Goal: Information Seeking & Learning: Learn about a topic

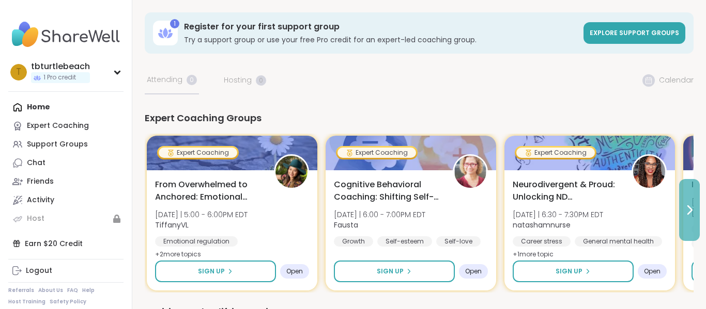
click at [688, 208] on icon at bounding box center [689, 210] width 12 height 12
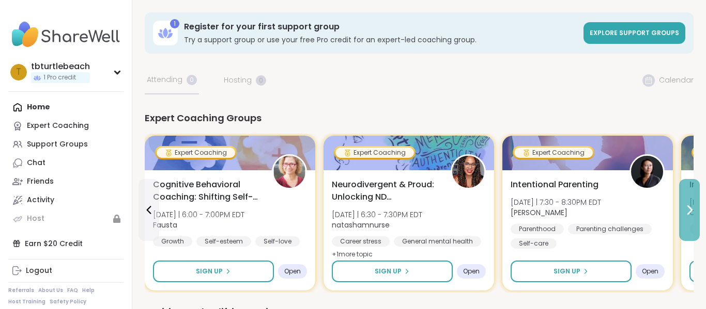
click at [688, 208] on icon at bounding box center [689, 210] width 12 height 12
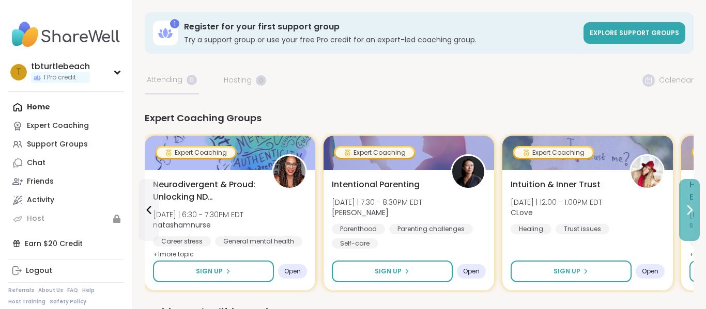
click at [688, 208] on icon at bounding box center [689, 210] width 12 height 12
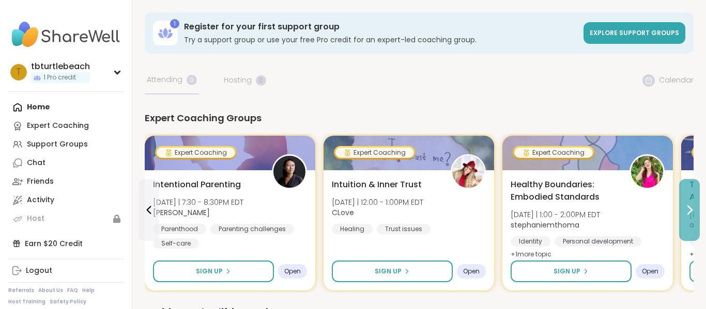
click at [688, 208] on icon at bounding box center [689, 210] width 12 height 12
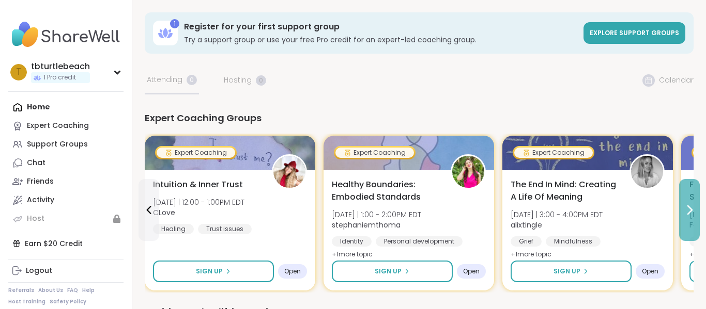
click at [688, 208] on icon at bounding box center [689, 210] width 12 height 12
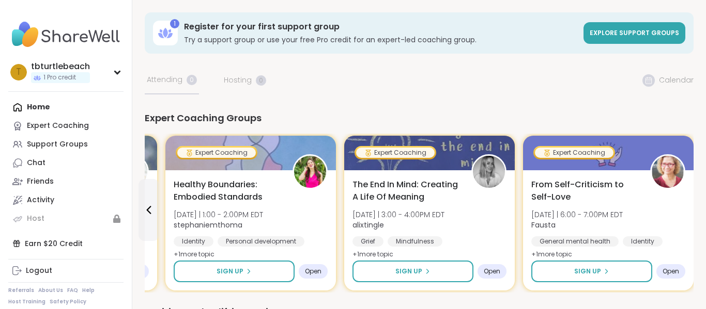
click at [688, 208] on div "From Self-Criticism to Self-Love [DATE] | 6:00 - 7:00PM EDT [PERSON_NAME] Gener…" at bounding box center [608, 230] width 170 height 120
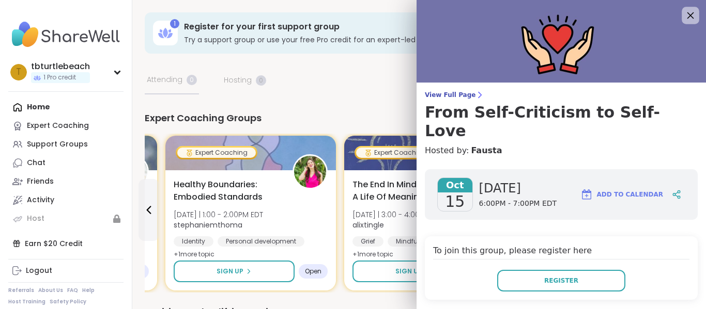
click at [692, 16] on icon at bounding box center [689, 15] width 13 height 13
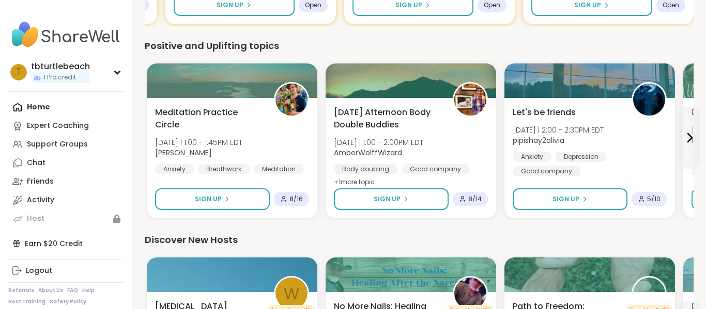
scroll to position [268, 0]
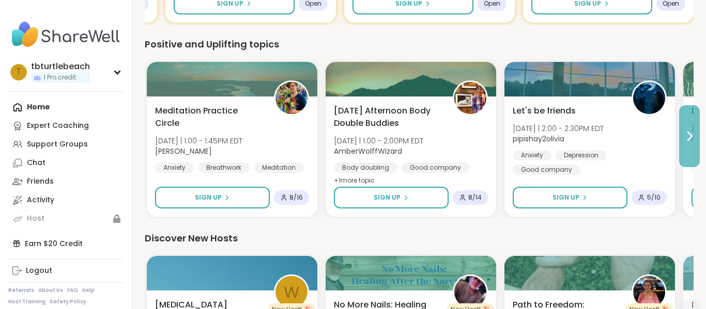
click at [686, 136] on icon at bounding box center [689, 136] width 12 height 12
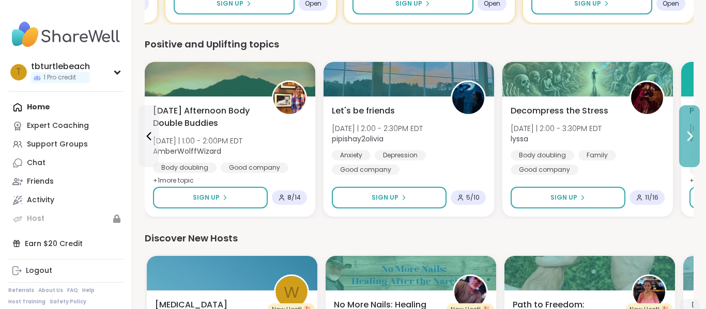
click at [686, 136] on icon at bounding box center [689, 136] width 12 height 12
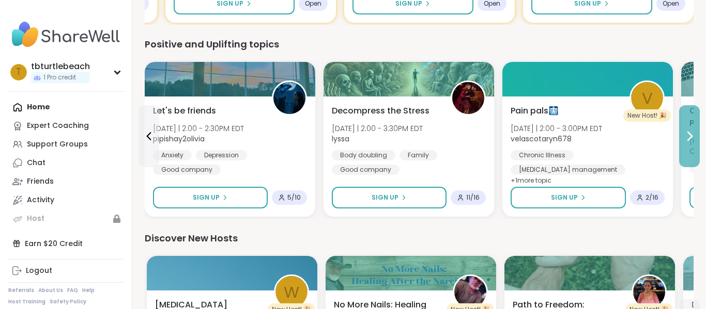
click at [686, 136] on icon at bounding box center [689, 136] width 12 height 12
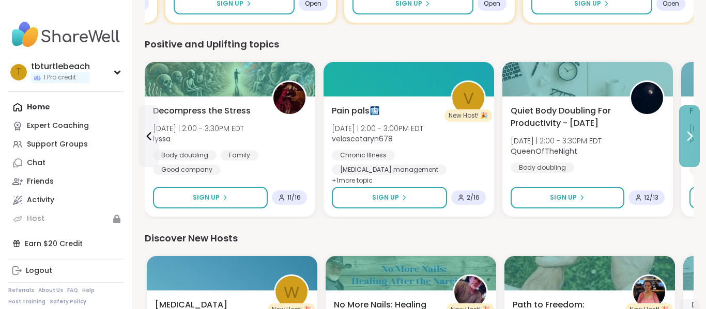
click at [686, 136] on icon at bounding box center [689, 136] width 12 height 12
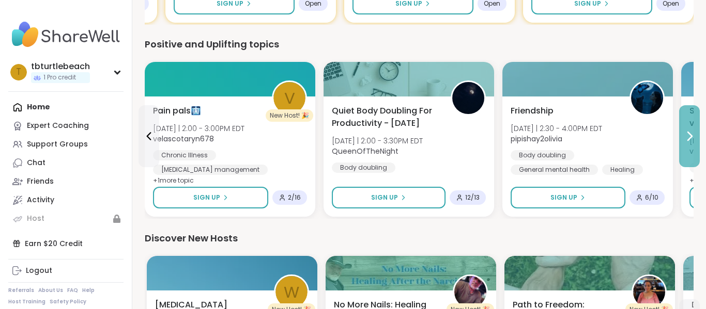
click at [686, 136] on icon at bounding box center [689, 136] width 12 height 12
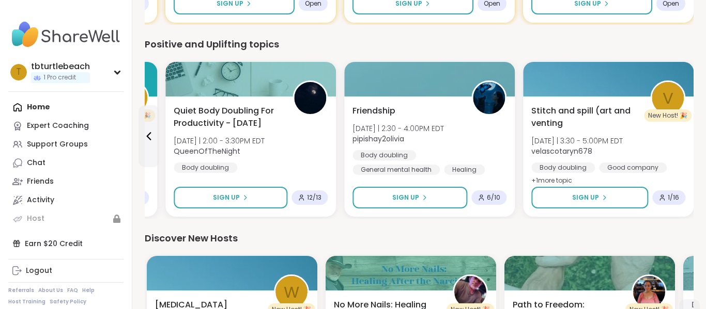
click at [685, 136] on div "Stitch and spill (art and venting [DATE] | 3:30 - 5:00PM EDT velascotaryn678 Bo…" at bounding box center [608, 146] width 154 height 83
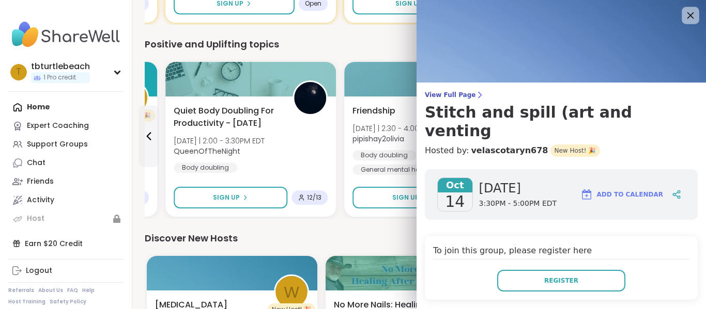
click at [692, 18] on icon at bounding box center [690, 15] width 7 height 7
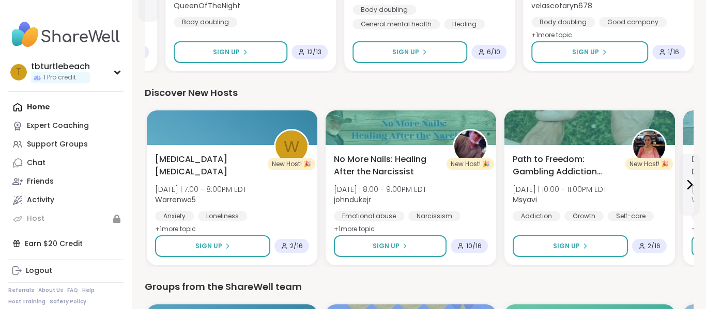
scroll to position [417, 0]
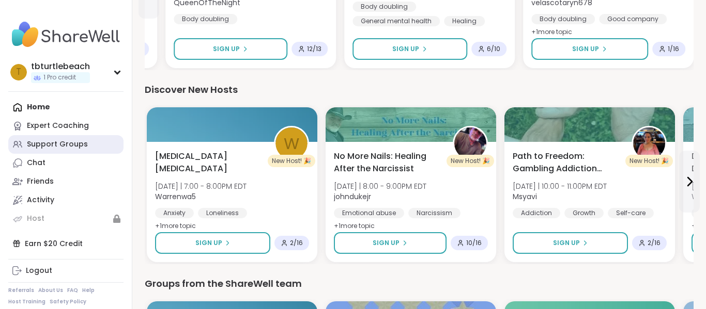
click at [74, 147] on div "Support Groups" at bounding box center [57, 144] width 61 height 10
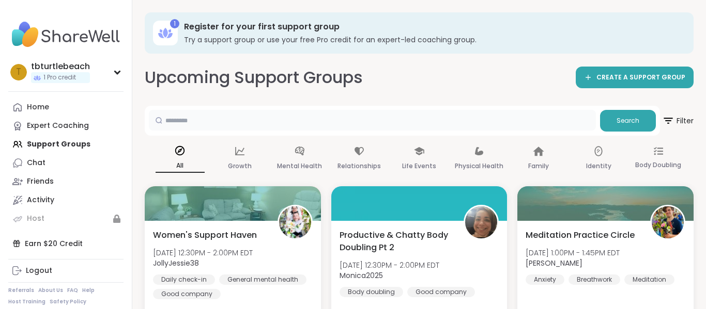
click at [411, 116] on input "text" at bounding box center [372, 120] width 447 height 21
type input "**********"
click at [615, 119] on button "Search" at bounding box center [628, 121] width 56 height 22
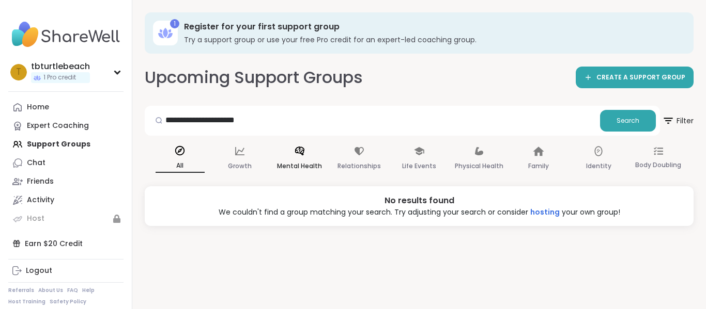
click at [305, 152] on div "Mental Health" at bounding box center [299, 159] width 49 height 38
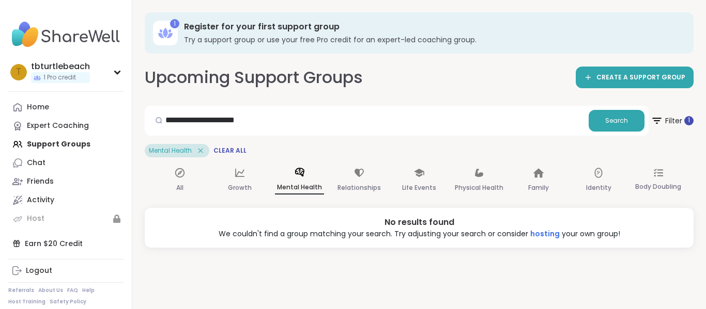
click at [175, 150] on span "Mental Health" at bounding box center [170, 151] width 43 height 8
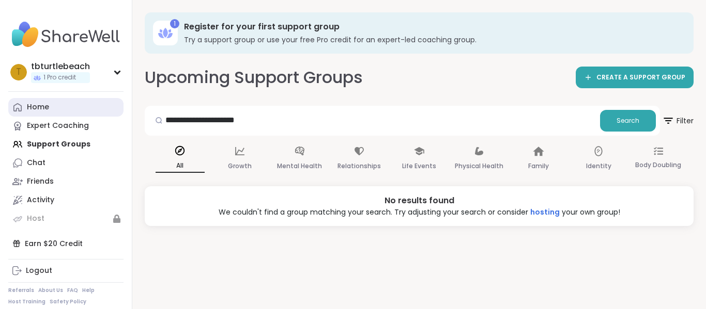
click at [32, 106] on div "Home" at bounding box center [38, 107] width 22 height 10
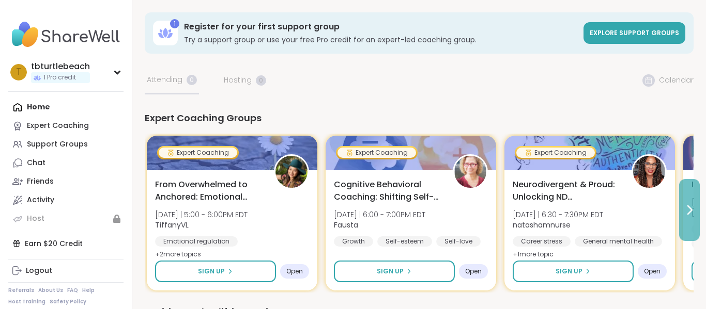
click at [686, 212] on icon at bounding box center [689, 210] width 12 height 12
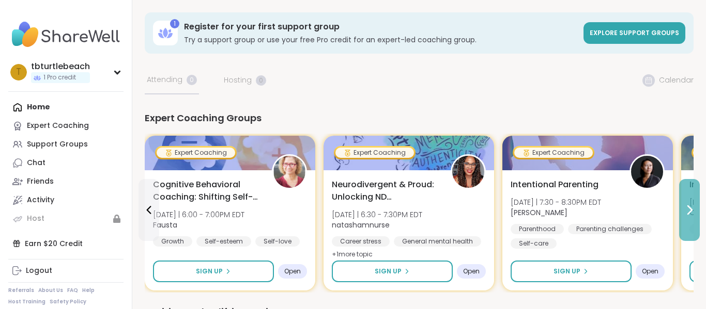
click at [686, 212] on icon at bounding box center [689, 210] width 12 height 12
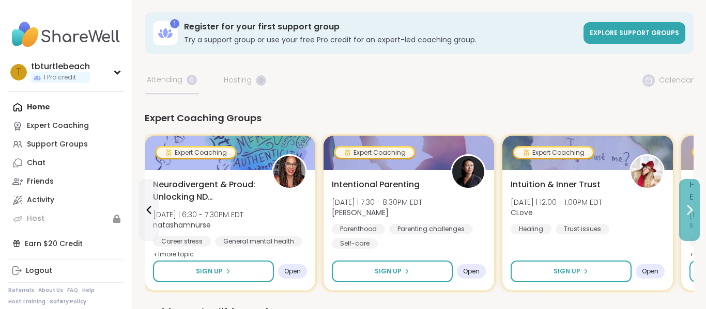
click at [686, 212] on icon at bounding box center [689, 210] width 12 height 12
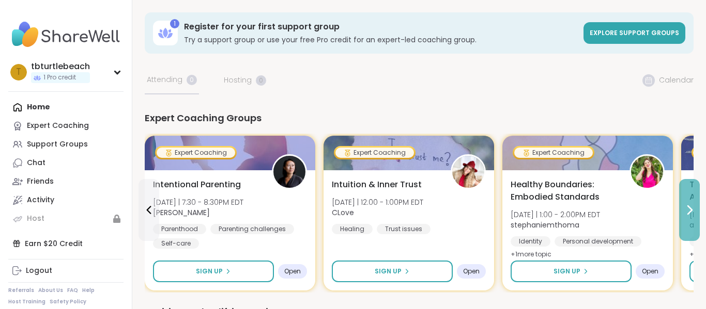
click at [686, 212] on icon at bounding box center [689, 210] width 12 height 12
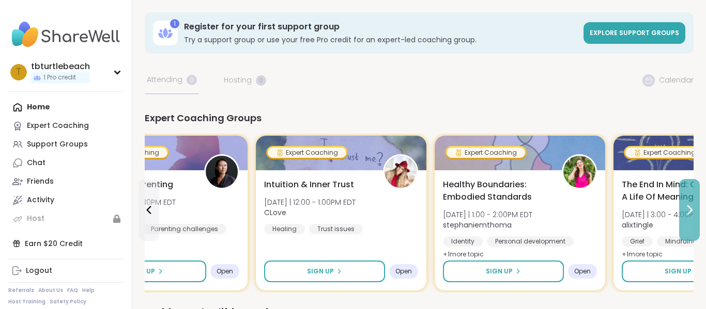
click at [686, 212] on icon at bounding box center [689, 210] width 12 height 12
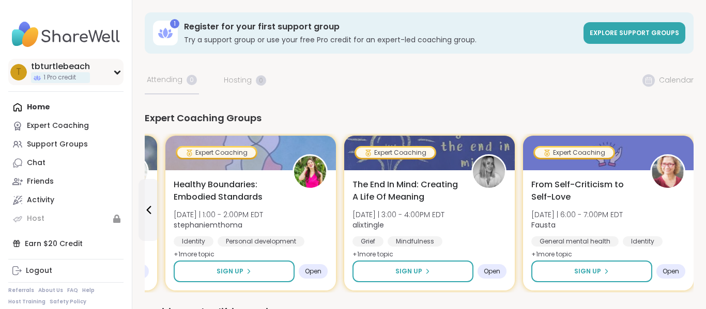
click at [116, 73] on icon at bounding box center [117, 72] width 5 height 3
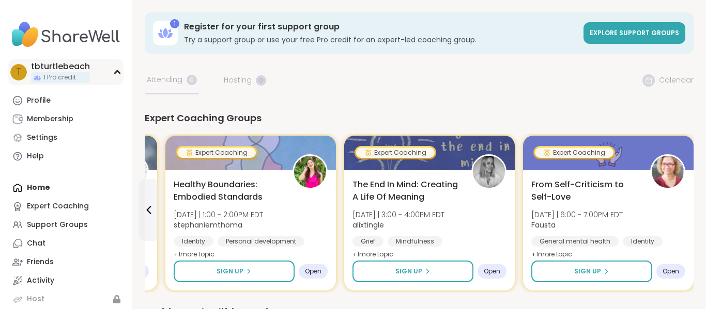
click at [116, 73] on icon at bounding box center [117, 72] width 8 height 5
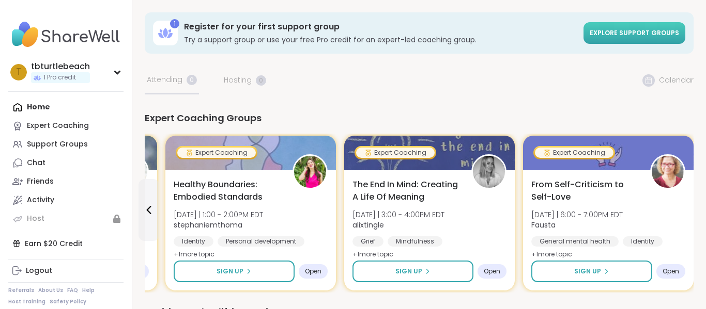
click at [634, 31] on span "Explore support groups" at bounding box center [633, 32] width 89 height 9
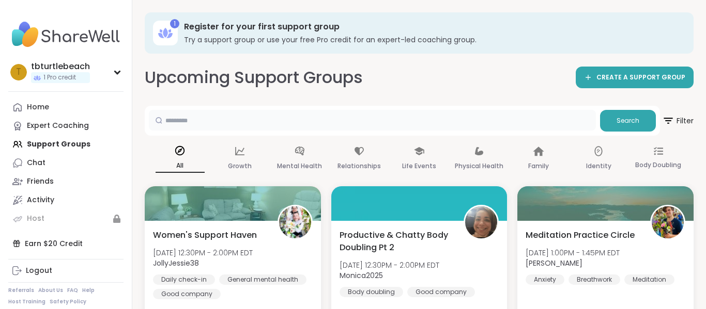
click at [511, 116] on input "text" at bounding box center [372, 120] width 447 height 21
type input "**********"
click at [634, 120] on span "Search" at bounding box center [627, 120] width 23 height 9
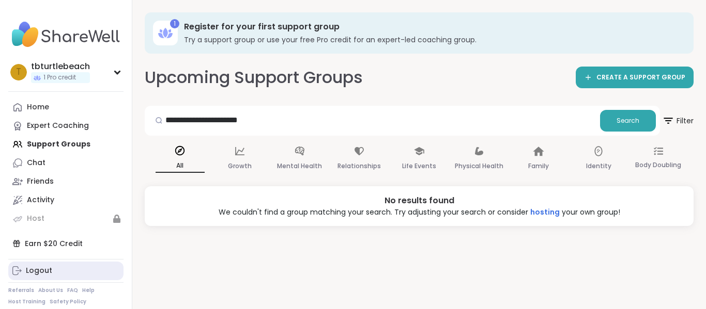
click at [34, 271] on div "Logout" at bounding box center [39, 271] width 26 height 10
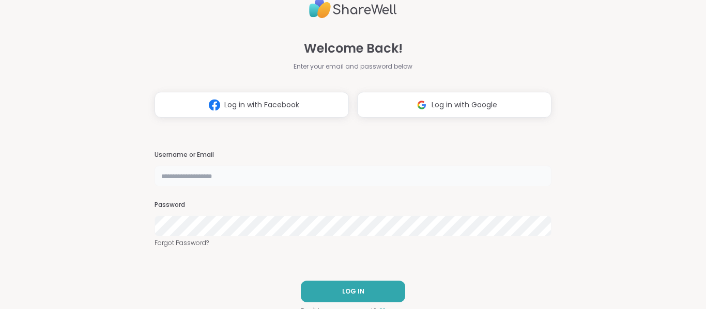
type input "**********"
